Goal: Transaction & Acquisition: Purchase product/service

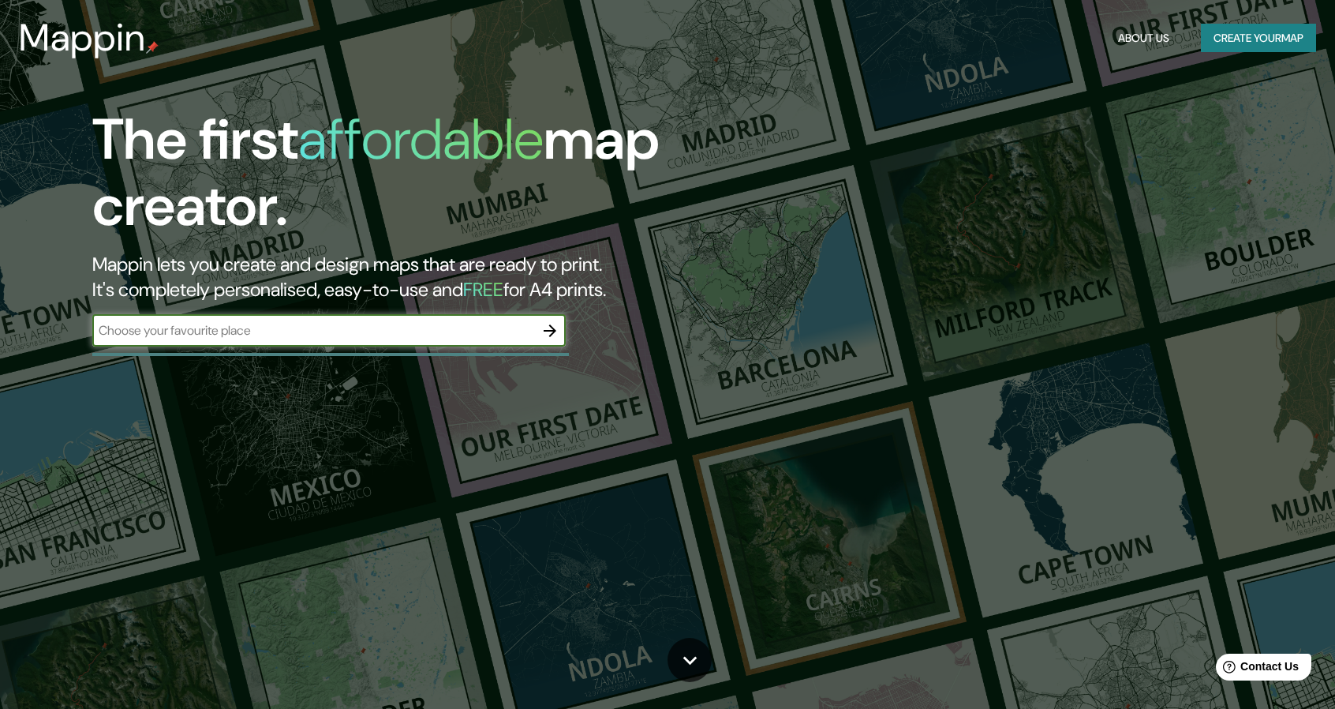
click at [386, 335] on input "text" at bounding box center [313, 330] width 442 height 18
type input "[GEOGRAPHIC_DATA]"
click at [385, 335] on input "[GEOGRAPHIC_DATA]" at bounding box center [313, 330] width 442 height 18
click at [549, 331] on icon "button" at bounding box center [550, 330] width 13 height 13
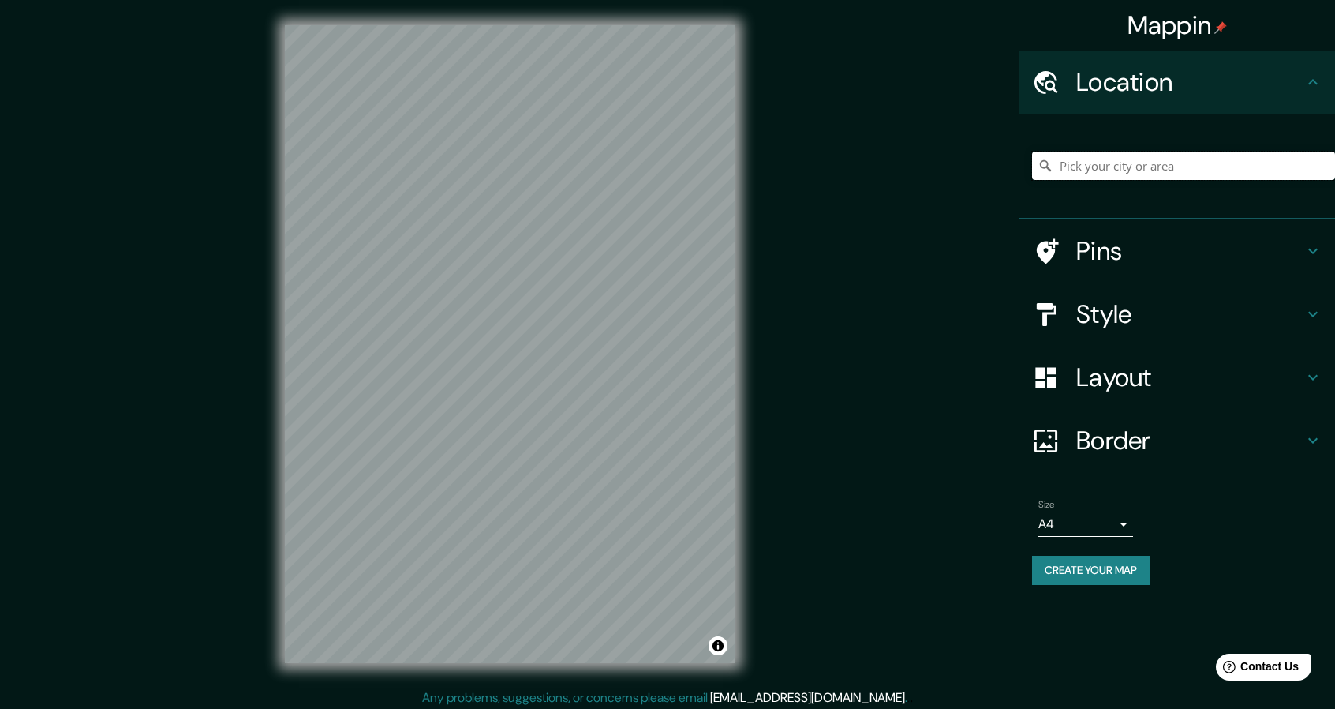
click at [1132, 163] on input "Pick your city or area" at bounding box center [1183, 166] width 303 height 28
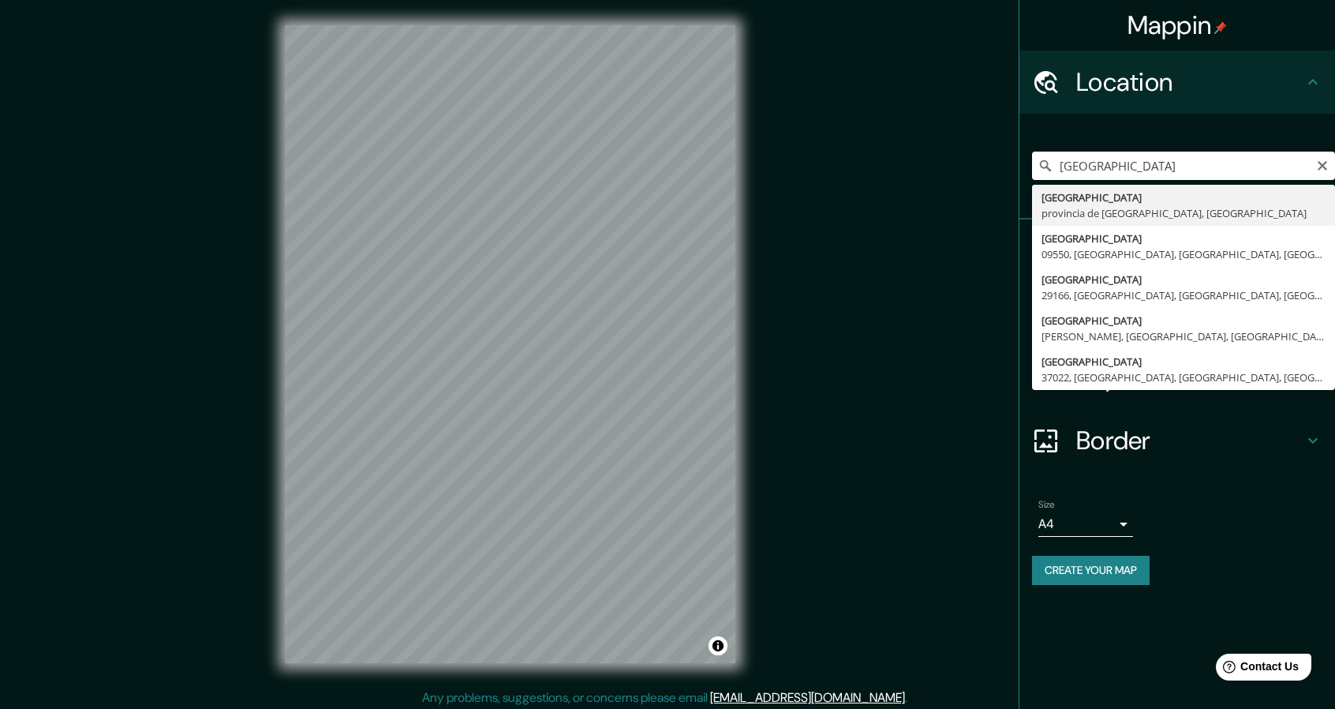
type input "[GEOGRAPHIC_DATA], [GEOGRAPHIC_DATA], [GEOGRAPHIC_DATA]"
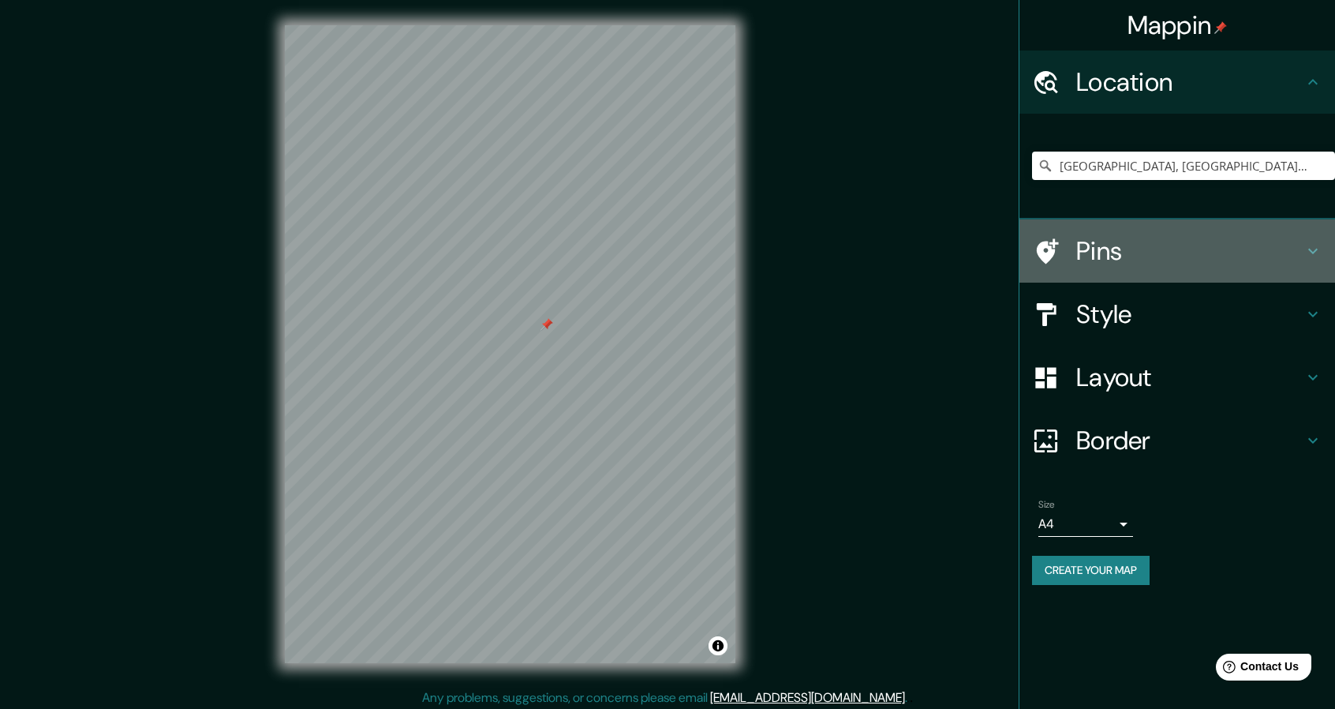
click at [1138, 252] on h4 "Pins" at bounding box center [1190, 251] width 227 height 32
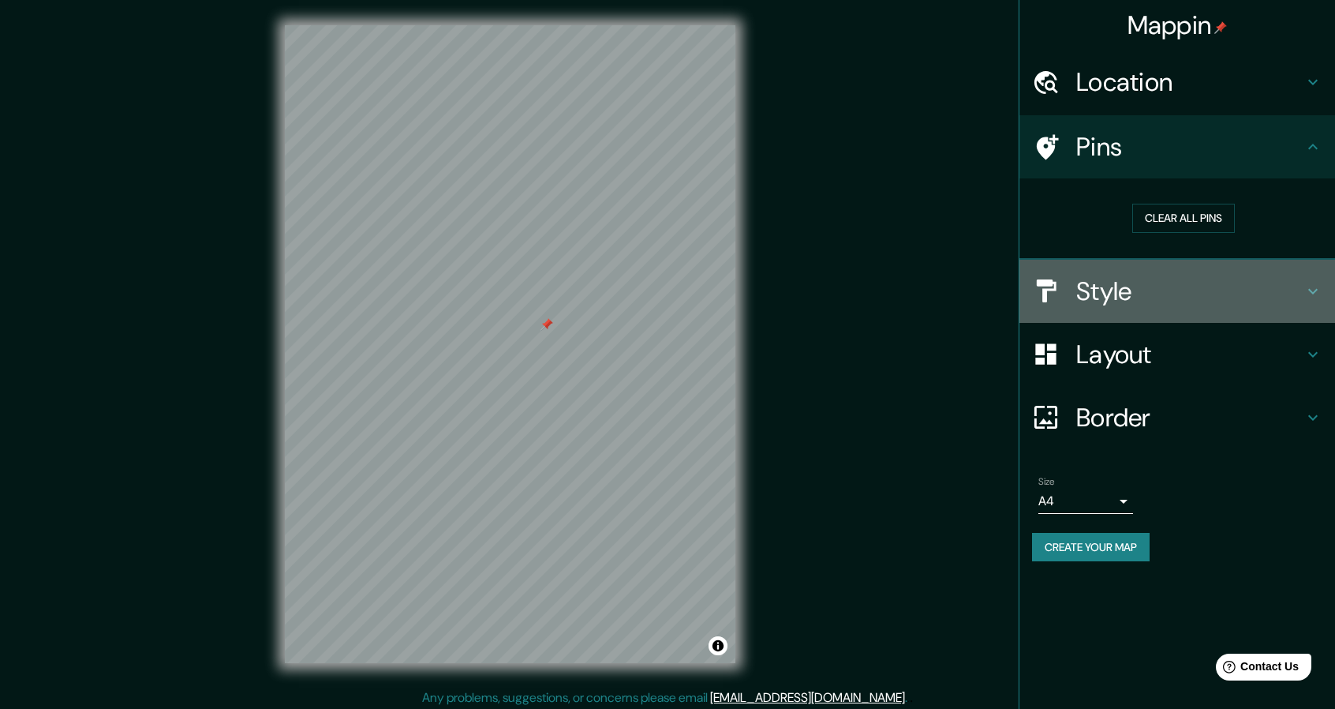
click at [1130, 294] on h4 "Style" at bounding box center [1190, 291] width 227 height 32
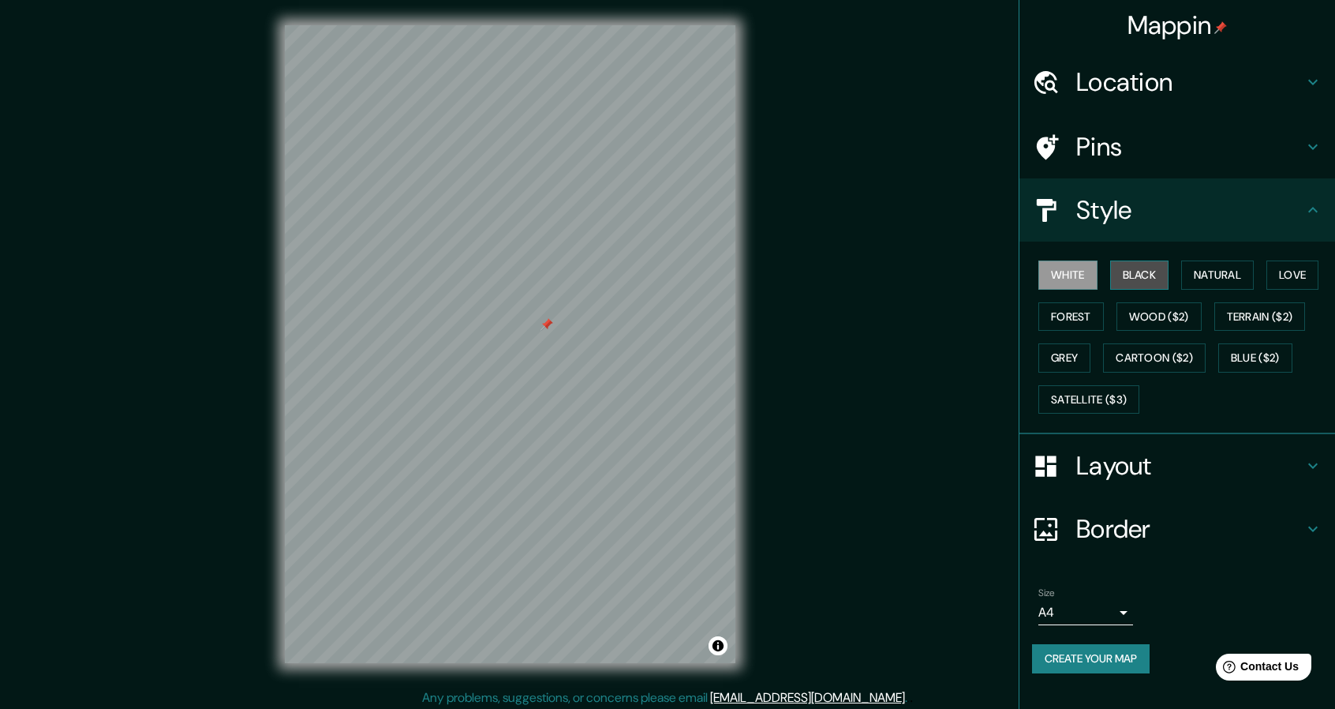
click at [1129, 278] on button "Black" at bounding box center [1139, 274] width 59 height 29
click at [1238, 267] on button "Natural" at bounding box center [1218, 274] width 73 height 29
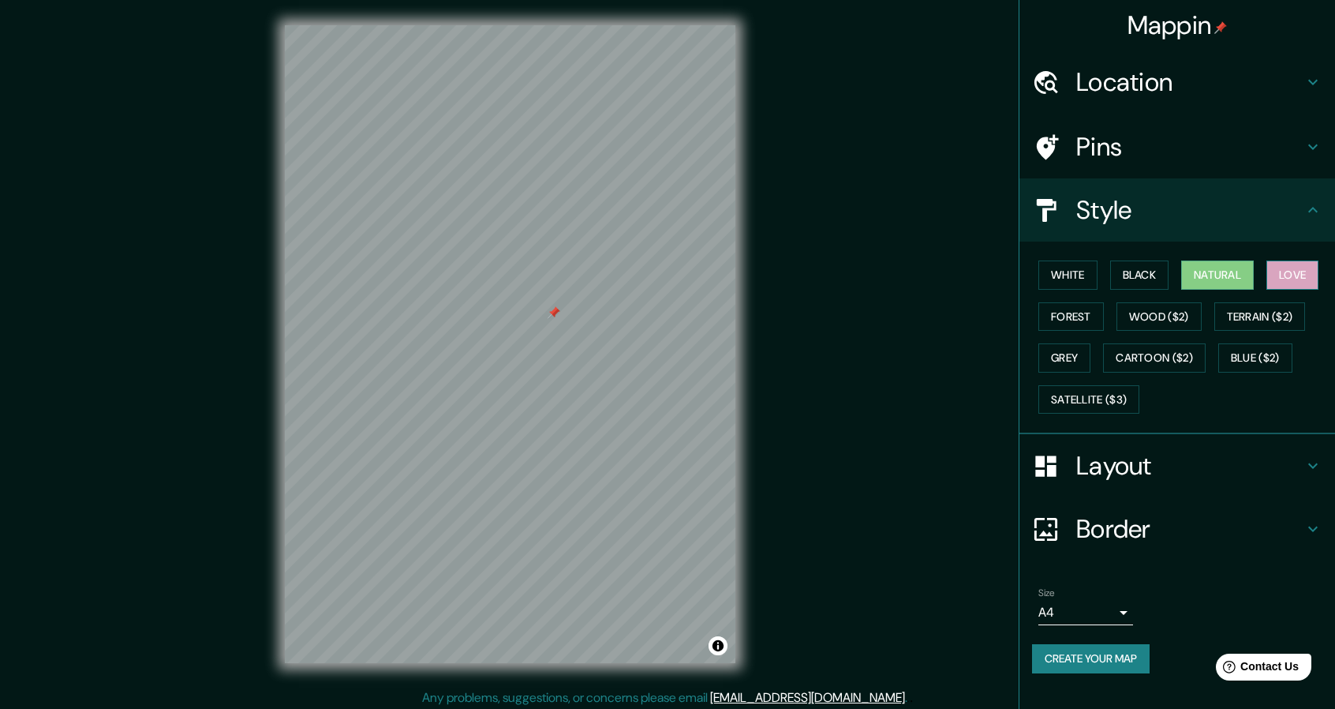
click at [1298, 275] on button "Love" at bounding box center [1293, 274] width 52 height 29
click at [1239, 284] on button "Natural" at bounding box center [1218, 274] width 73 height 29
